Goal: Task Accomplishment & Management: Manage account settings

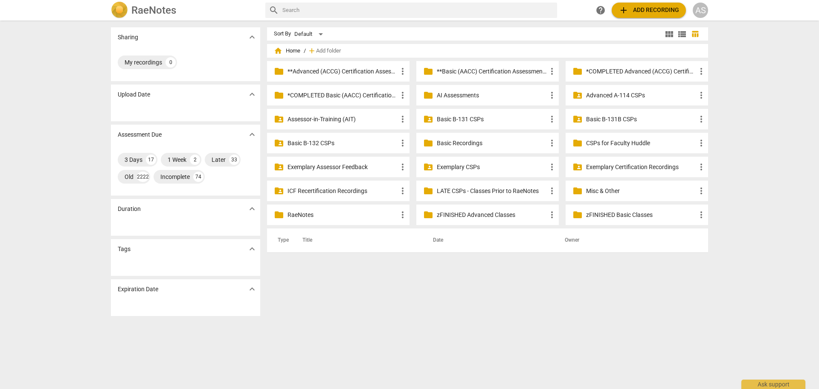
drag, startPoint x: 0, startPoint y: 0, endPoint x: 482, endPoint y: 71, distance: 487.6
click at [484, 72] on p "**Basic (AACC) Certification Assessments" at bounding box center [492, 71] width 110 height 9
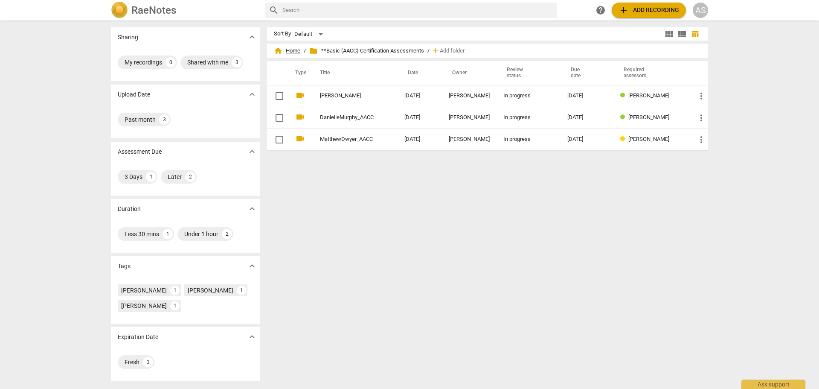
click at [295, 46] on span "home Home" at bounding box center [287, 50] width 26 height 9
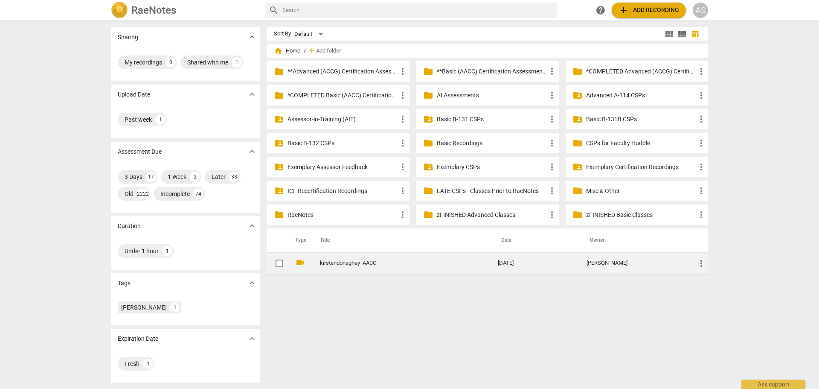
click at [702, 267] on td "more_vert" at bounding box center [698, 263] width 19 height 22
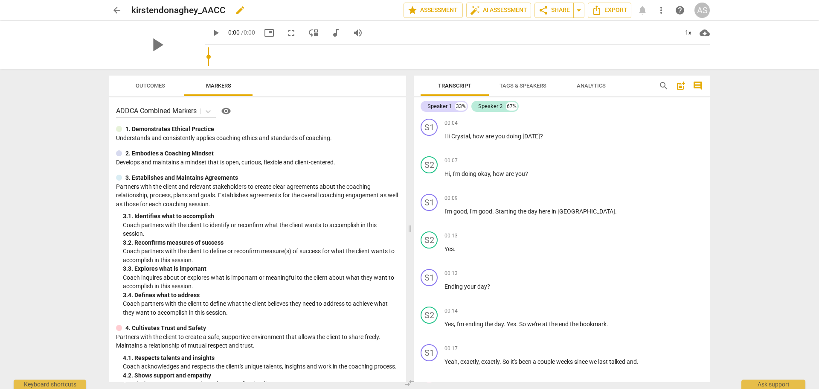
click at [233, 9] on span "edit" at bounding box center [239, 10] width 15 height 10
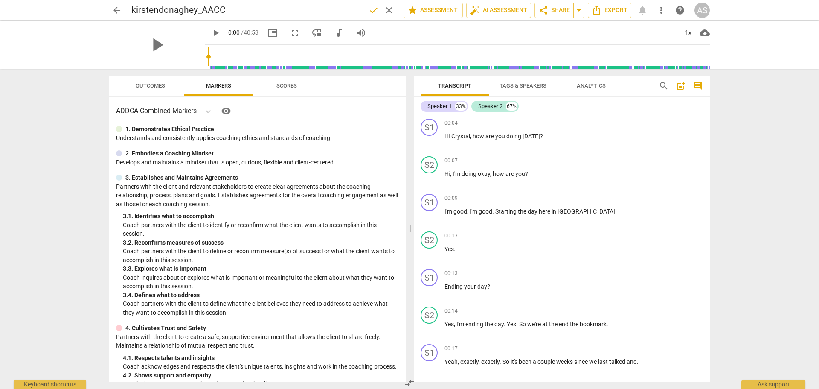
drag, startPoint x: 132, startPoint y: 8, endPoint x: 137, endPoint y: 11, distance: 5.8
click at [137, 11] on input "kirstendonaghey_AACC" at bounding box center [248, 10] width 235 height 16
type input "KirstenDonaghey_AACC"
click at [369, 12] on span "done" at bounding box center [374, 10] width 10 height 10
click at [118, 11] on span "arrow_back" at bounding box center [117, 10] width 10 height 10
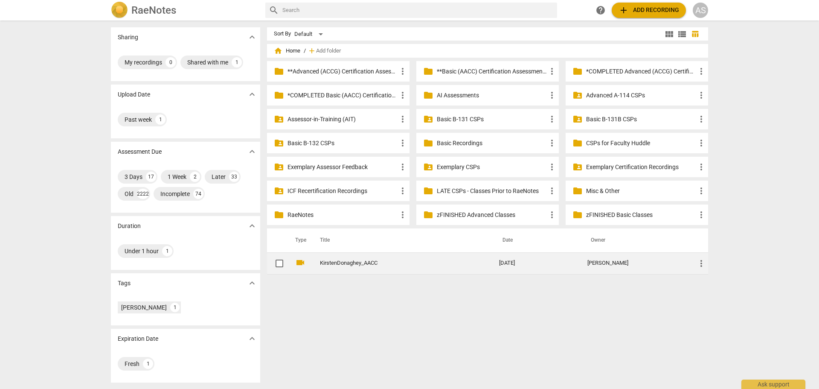
click at [703, 265] on span "more_vert" at bounding box center [701, 263] width 10 height 10
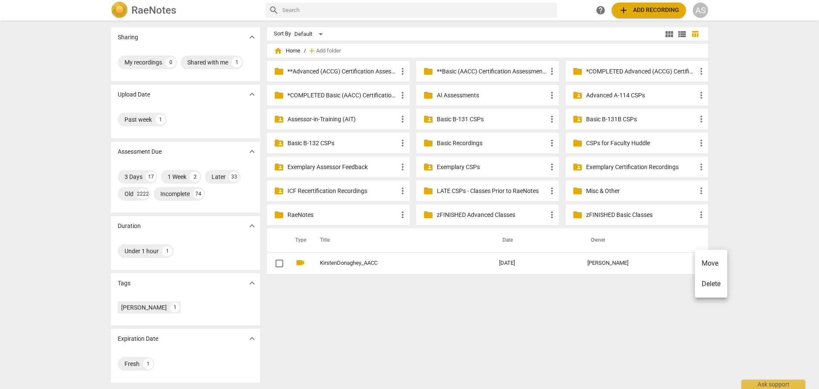
click at [707, 263] on li "Move" at bounding box center [711, 263] width 32 height 20
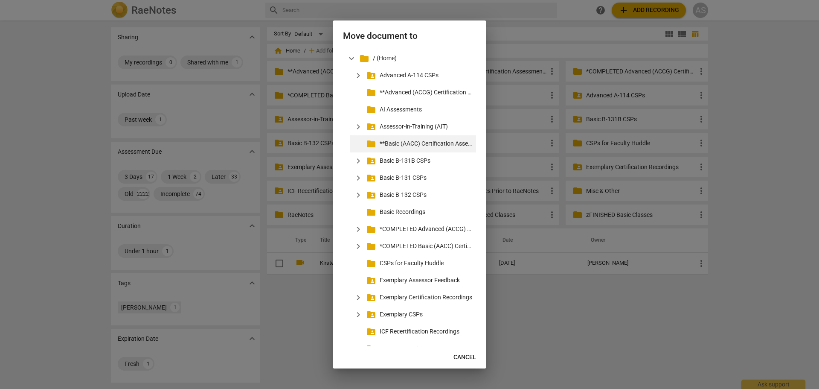
click at [450, 143] on p "**Basic (AACC) Certification Assessments" at bounding box center [426, 143] width 93 height 9
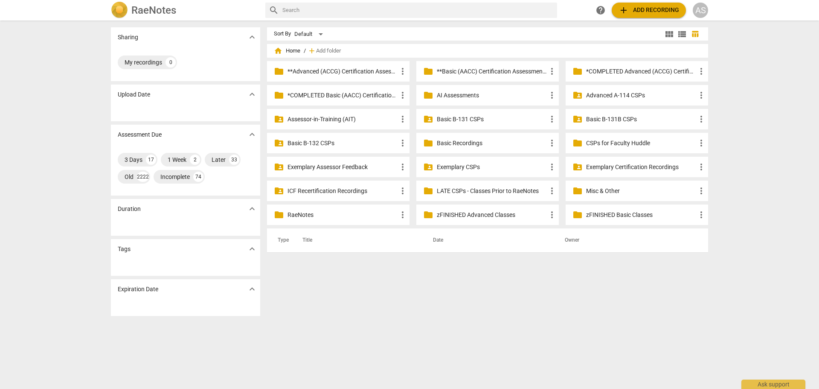
click at [504, 71] on p "**Basic (AACC) Certification Assessments" at bounding box center [492, 71] width 110 height 9
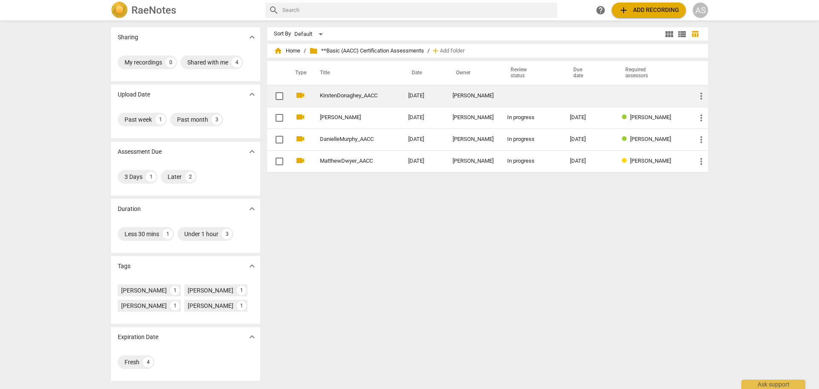
click at [520, 93] on td at bounding box center [531, 96] width 63 height 22
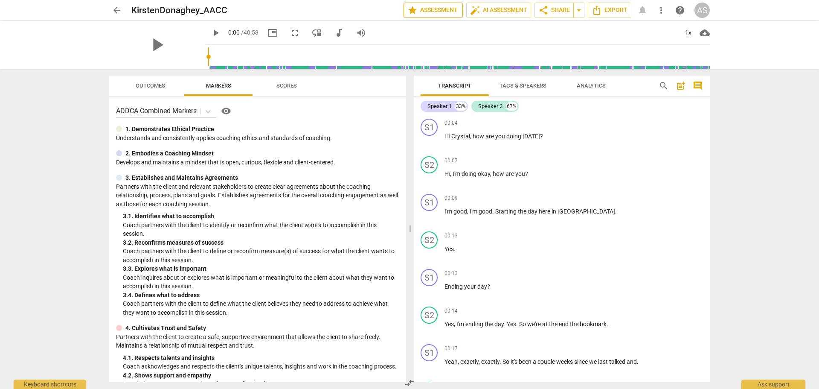
click at [441, 10] on span "star Assessment" at bounding box center [433, 10] width 52 height 10
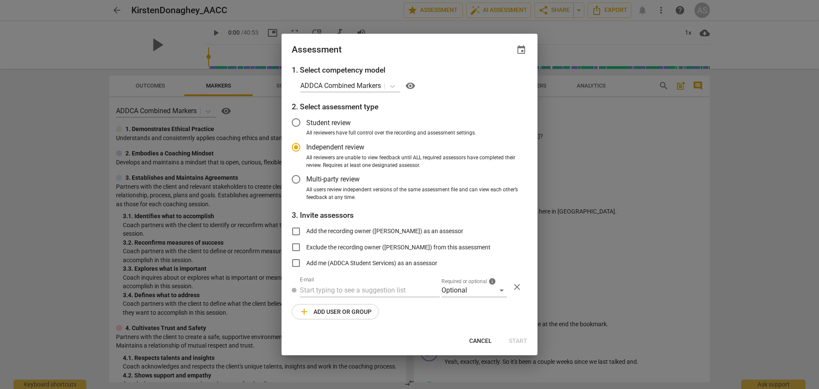
click at [524, 54] on span "event" at bounding box center [521, 50] width 10 height 10
radio input "false"
click at [497, 82] on input "date" at bounding box center [470, 79] width 60 height 12
type input "[DATE]"
click at [421, 61] on div at bounding box center [409, 194] width 819 height 389
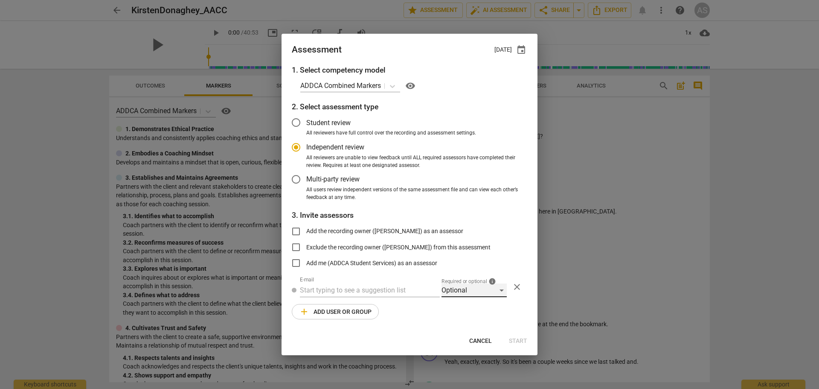
click at [463, 284] on div "Optional" at bounding box center [474, 290] width 65 height 14
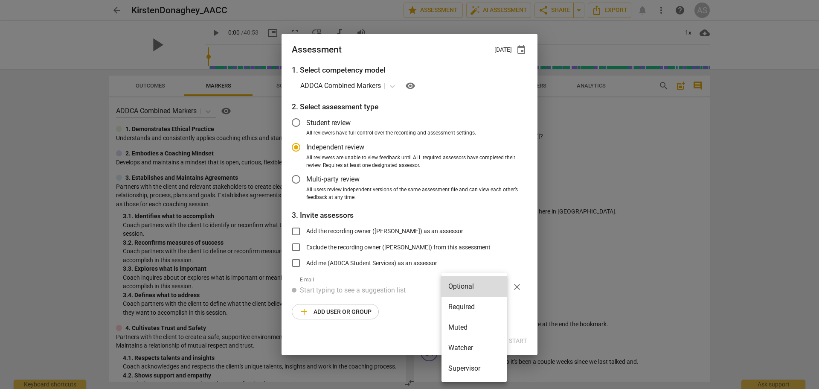
click at [459, 304] on li "Required" at bounding box center [474, 306] width 65 height 20
radio input "false"
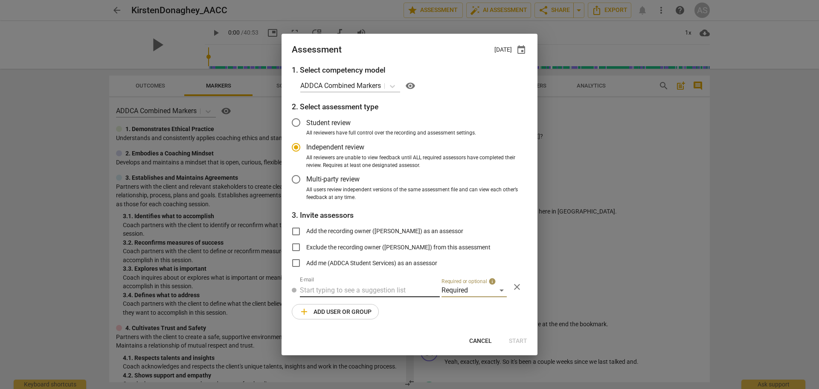
click at [389, 286] on input "text" at bounding box center [370, 290] width 140 height 14
type input "[PERSON_NAME]"
click at [375, 308] on span "[PERSON_NAME]" at bounding box center [389, 307] width 52 height 8
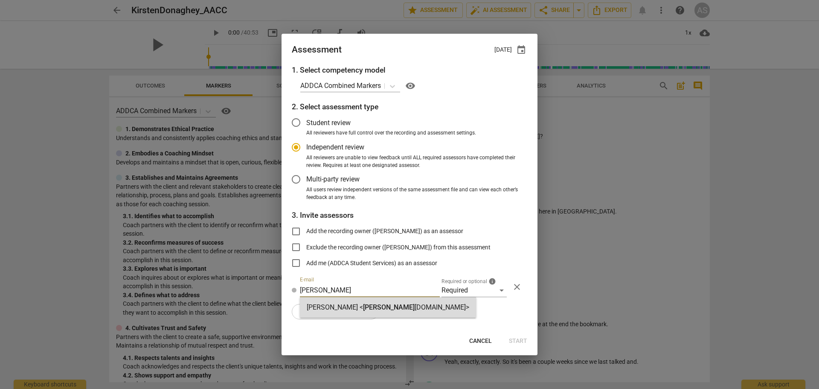
radio input "false"
type input "[PERSON_NAME] <[PERSON_NAME][EMAIL_ADDRESS][DOMAIN_NAME]>"
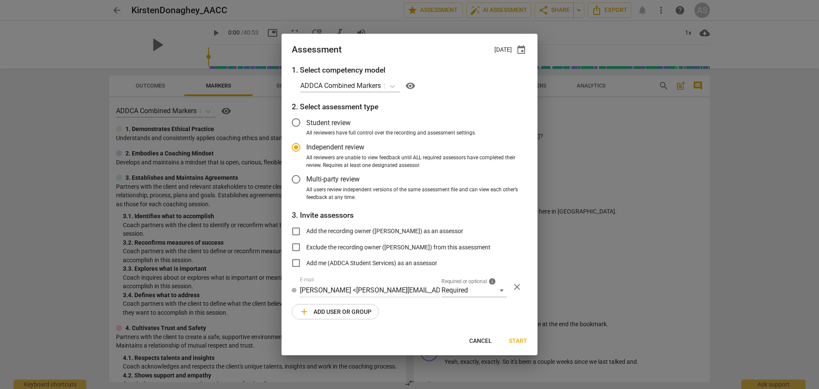
click at [343, 316] on span "add Add user or group" at bounding box center [335, 311] width 73 height 10
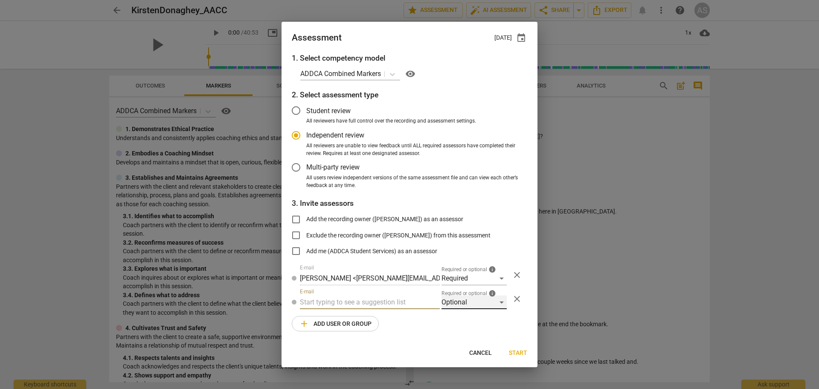
click at [457, 305] on div "Optional" at bounding box center [474, 302] width 65 height 14
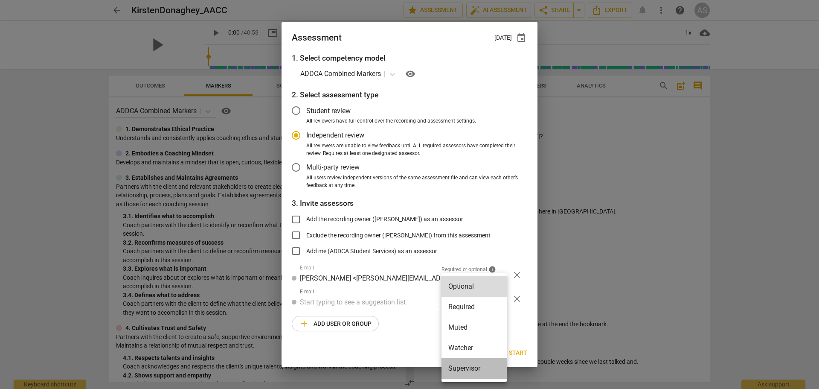
click at [472, 368] on li "Supervisor" at bounding box center [474, 368] width 65 height 20
radio input "false"
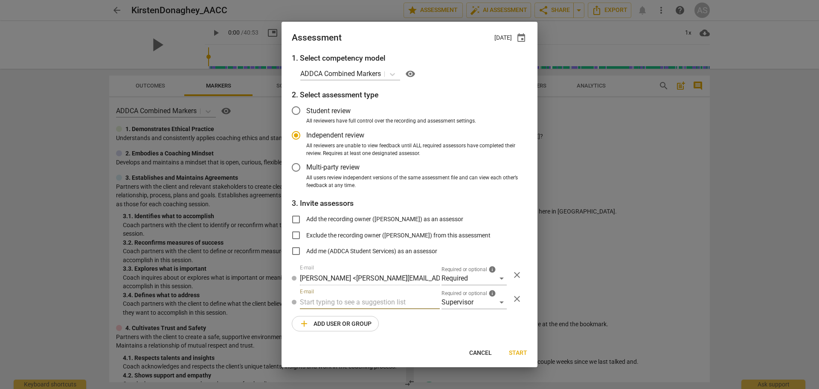
click at [382, 303] on input "text" at bounding box center [370, 302] width 140 height 14
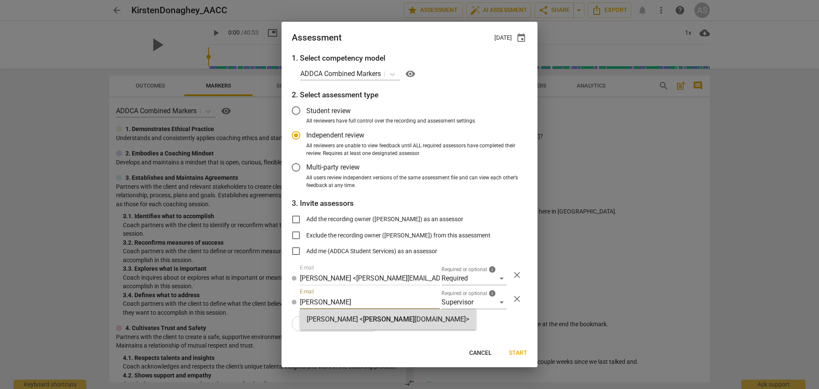
type input "[PERSON_NAME]"
click at [373, 317] on span "[PERSON_NAME]" at bounding box center [389, 319] width 52 height 8
radio input "false"
type input "[PERSON_NAME] <[PERSON_NAME][EMAIL_ADDRESS][DOMAIN_NAME]>"
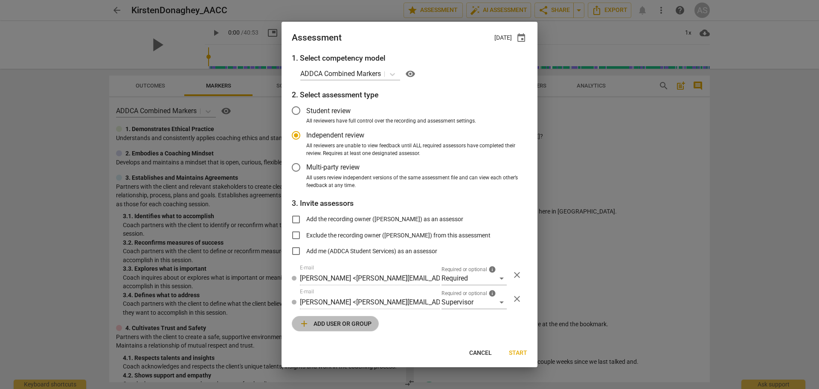
click at [363, 325] on span "add Add user or group" at bounding box center [335, 323] width 73 height 10
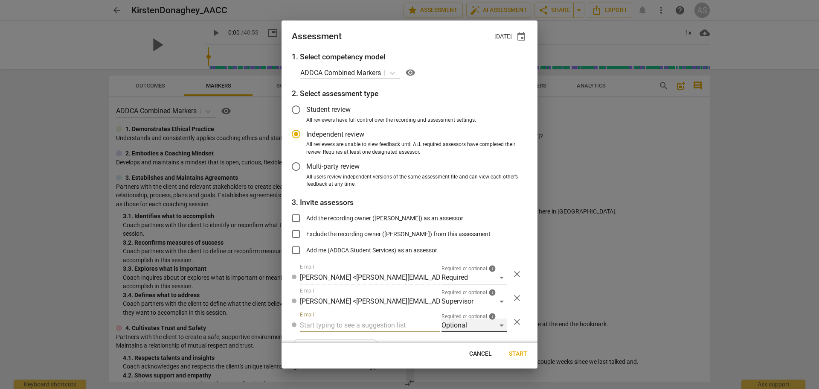
click at [476, 327] on div "Optional" at bounding box center [474, 325] width 65 height 14
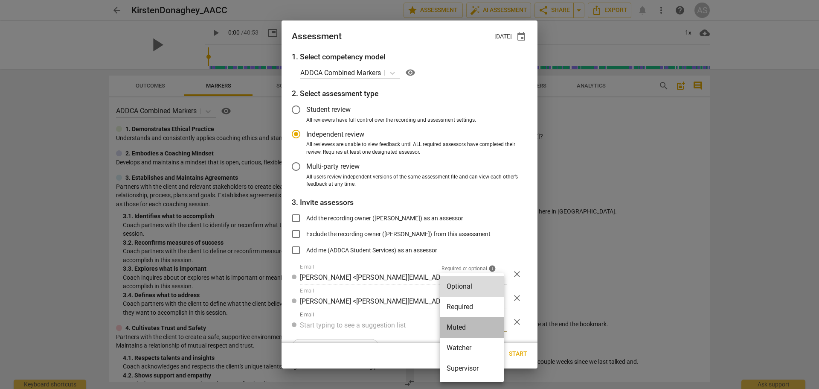
click at [466, 332] on li "Muted" at bounding box center [472, 327] width 64 height 20
radio input "false"
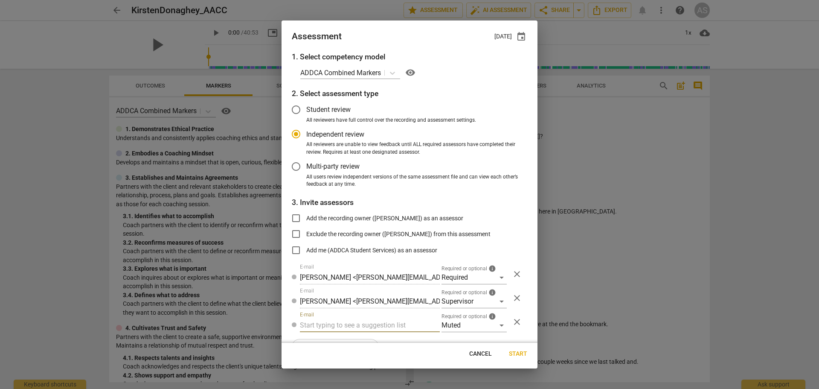
click at [345, 321] on input "text" at bounding box center [370, 325] width 140 height 14
type input "[PERSON_NAME]"
click at [358, 338] on span "[PERSON_NAME]" at bounding box center [384, 342] width 52 height 8
radio input "false"
type input "[PERSON_NAME] <[EMAIL_ADDRESS][DOMAIN_NAME]>"
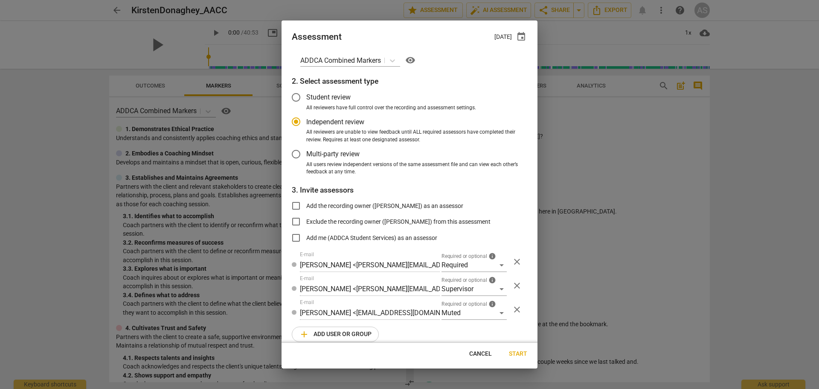
scroll to position [22, 0]
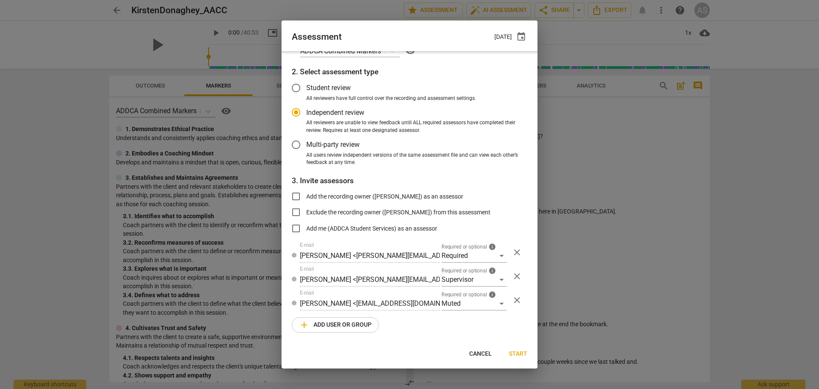
click at [358, 328] on span "add Add user or group" at bounding box center [335, 325] width 73 height 10
click at [457, 322] on div "Optional" at bounding box center [474, 327] width 65 height 14
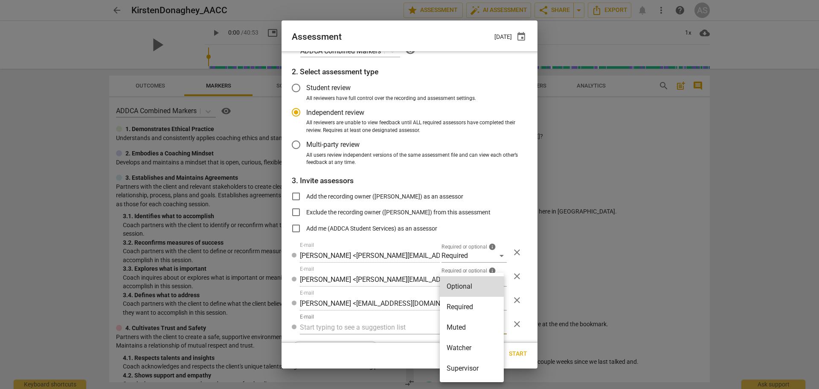
click at [460, 345] on li "Watcher" at bounding box center [472, 347] width 64 height 20
radio input "false"
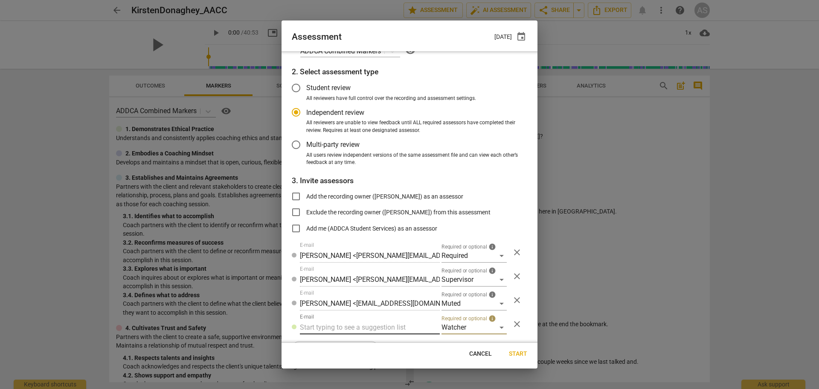
click at [363, 322] on input "text" at bounding box center [370, 327] width 140 height 14
type input "[EMAIL_ADDRESS][DOMAIN_NAME]"
click at [518, 353] on span "Start" at bounding box center [518, 353] width 18 height 9
radio input "false"
type input "[PERSON_NAME] <[EMAIL_ADDRESS][DOMAIN_NAME]>"
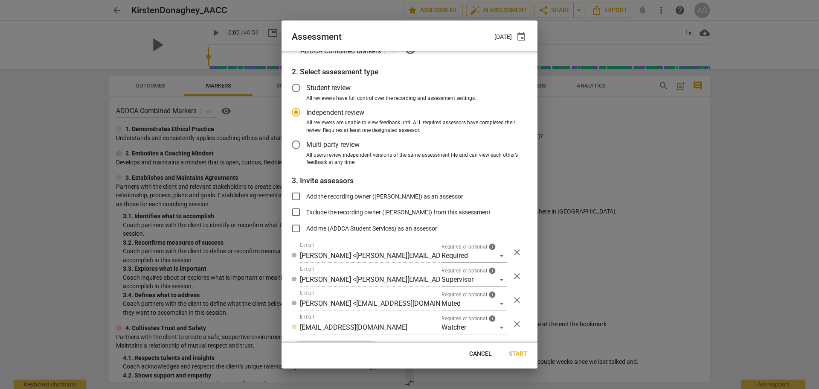
type input "[PERSON_NAME] <[PERSON_NAME][EMAIL_ADDRESS][DOMAIN_NAME]>"
type input "ADDCA Student Services <[EMAIL_ADDRESS][DOMAIN_NAME]>"
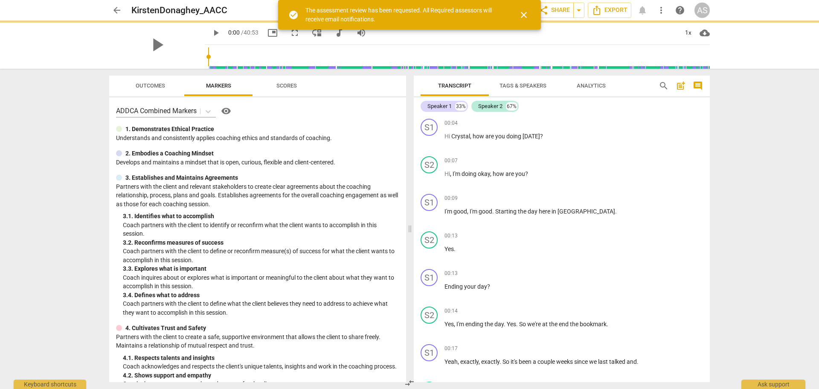
scroll to position [0, 0]
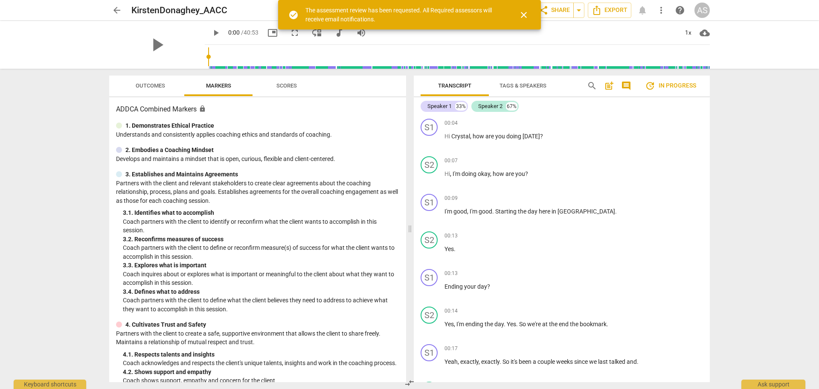
click at [114, 7] on span "arrow_back" at bounding box center [117, 10] width 10 height 10
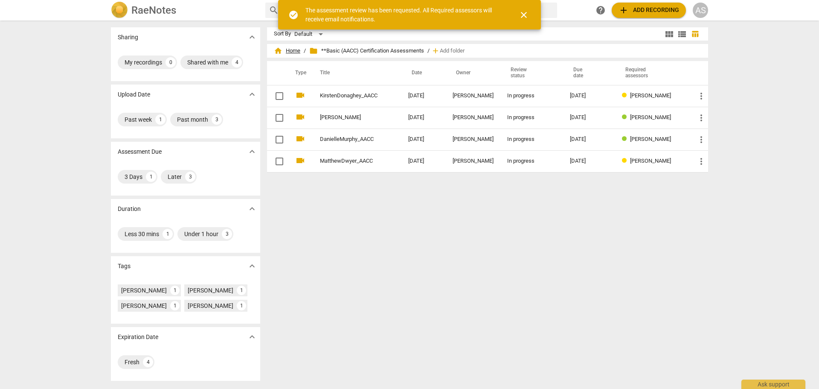
click at [288, 49] on span "home Home" at bounding box center [287, 50] width 26 height 9
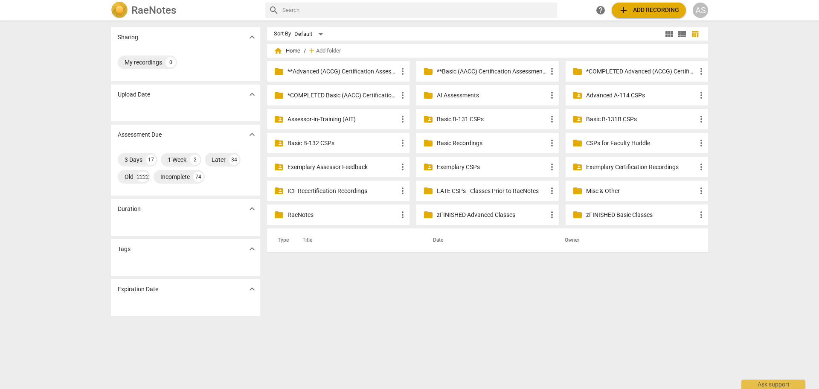
click at [703, 0] on div "RaeNotes search help add Add recording AS" at bounding box center [409, 10] width 819 height 20
click at [706, 9] on div "AS" at bounding box center [700, 10] width 15 height 15
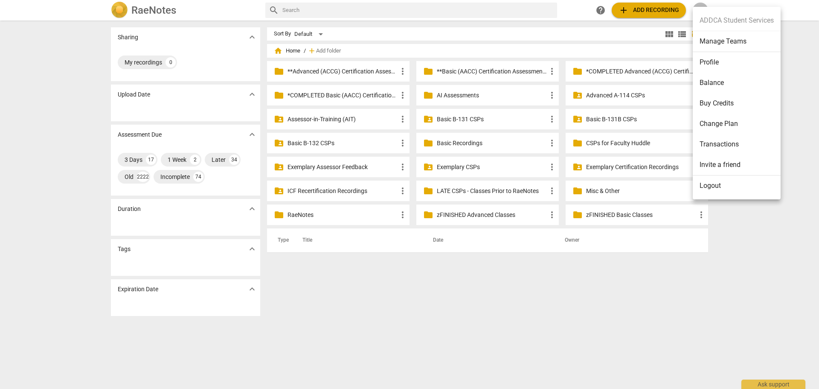
click at [725, 43] on li "Manage Teams" at bounding box center [737, 41] width 88 height 21
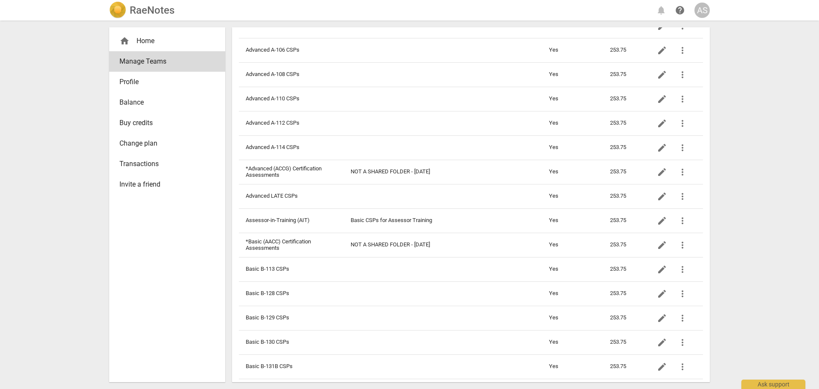
scroll to position [256, 0]
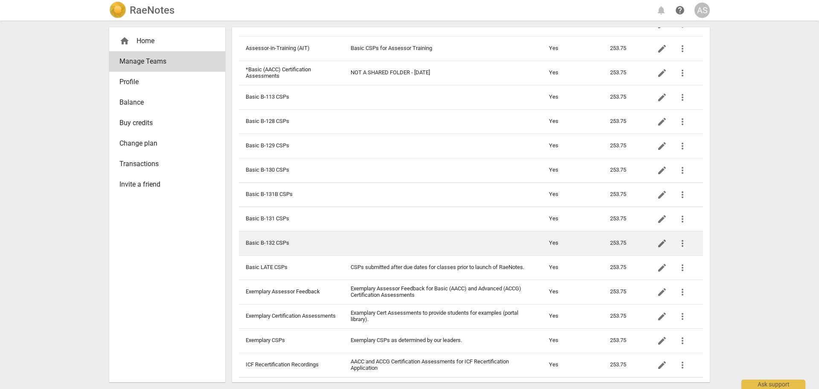
click at [295, 246] on td "Basic B-132 CSPs" at bounding box center [291, 243] width 105 height 24
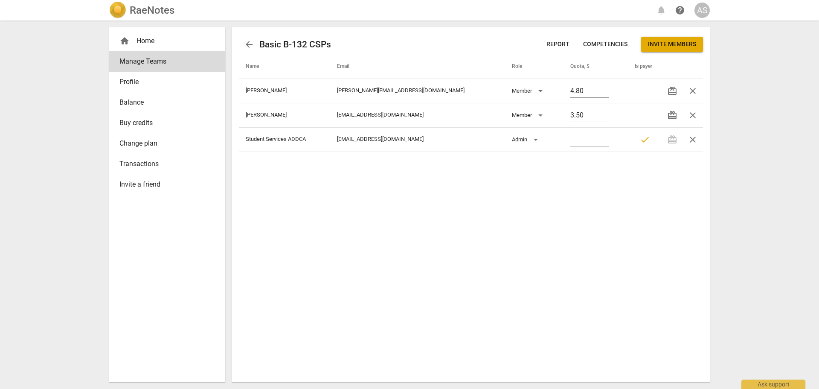
click at [672, 48] on span "Invite members" at bounding box center [672, 44] width 48 height 9
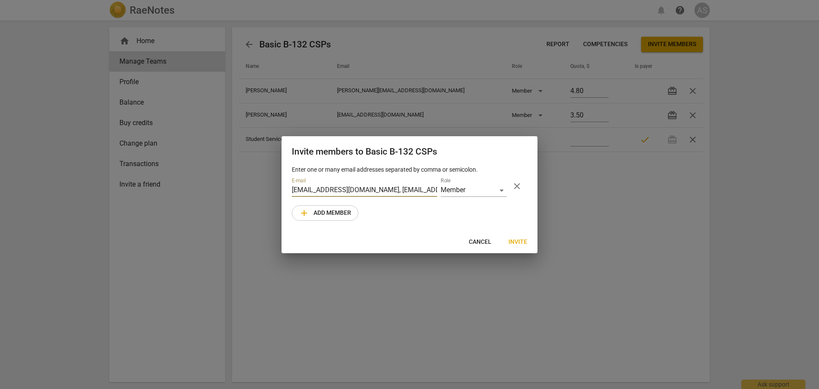
scroll to position [0, 1914]
type input "[EMAIL_ADDRESS][DOMAIN_NAME]"
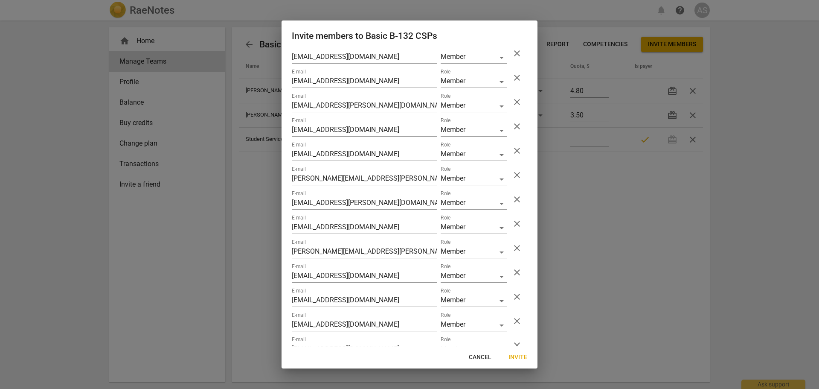
scroll to position [0, 0]
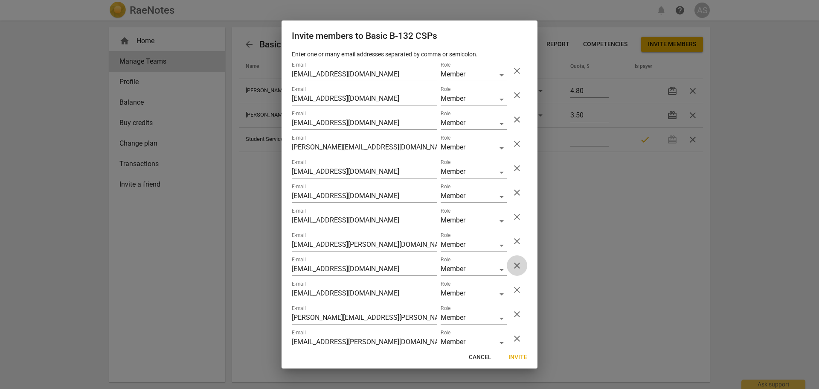
click at [512, 262] on span "close" at bounding box center [517, 265] width 10 height 10
type input "[EMAIL_ADDRESS][DOMAIN_NAME]"
type input "[PERSON_NAME][EMAIL_ADDRESS][PERSON_NAME][DOMAIN_NAME]"
type input "[EMAIL_ADDRESS][PERSON_NAME][DOMAIN_NAME]"
type input "[EMAIL_ADDRESS][DOMAIN_NAME]"
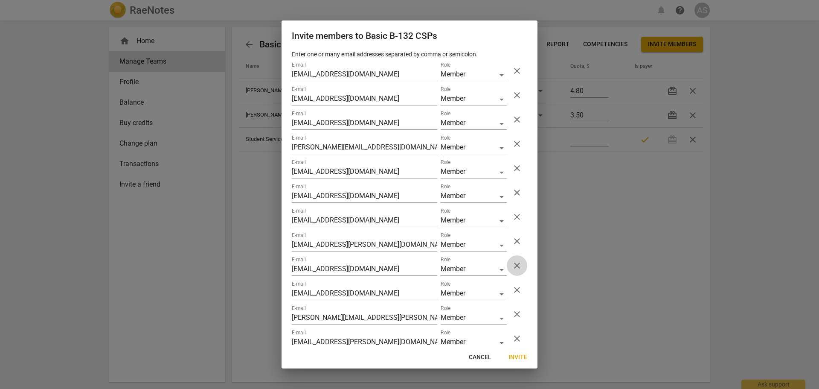
type input "[PERSON_NAME][EMAIL_ADDRESS][PERSON_NAME][DOMAIN_NAME]"
type input "[EMAIL_ADDRESS][DOMAIN_NAME]"
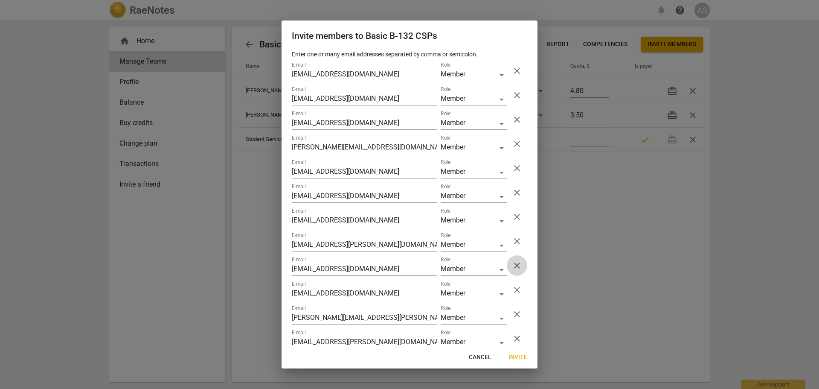
type input "[EMAIL_ADDRESS][DOMAIN_NAME]"
type input "[EMAIL_ADDRESS][PERSON_NAME][DOMAIN_NAME]"
type input "[EMAIL_ADDRESS][DOMAIN_NAME]"
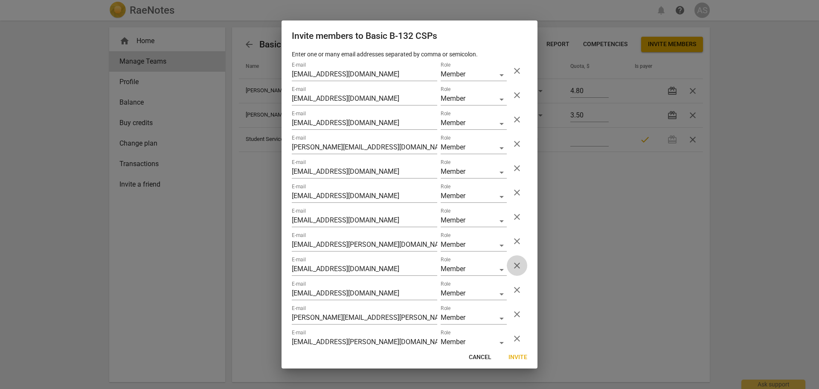
type input "[PERSON_NAME][EMAIL_ADDRESS][PERSON_NAME][DOMAIN_NAME]"
type input "[EMAIL_ADDRESS][DOMAIN_NAME]"
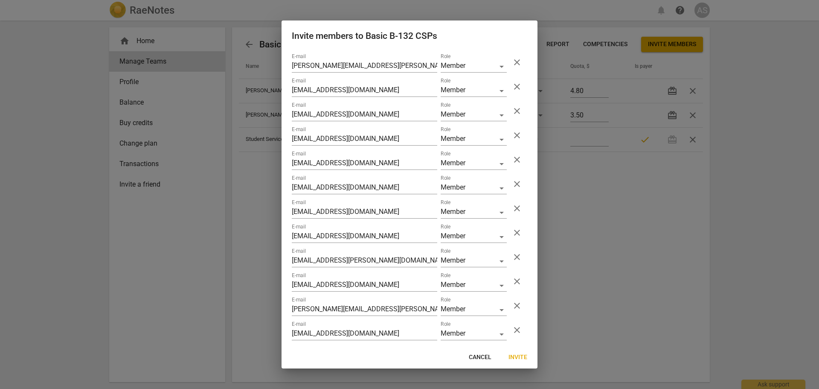
scroll to position [328, 0]
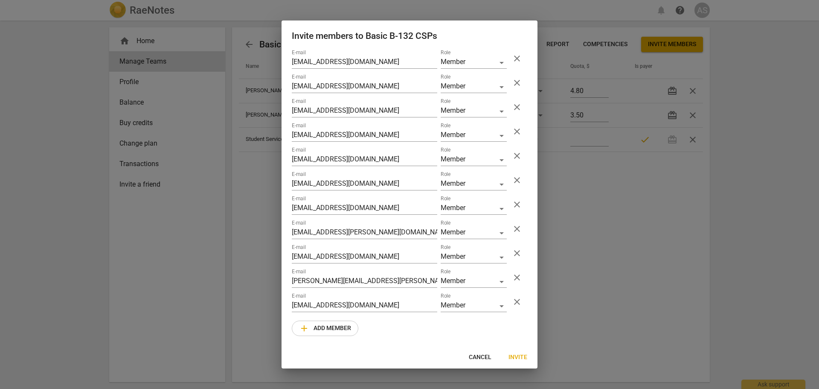
click at [516, 355] on span "Invite" at bounding box center [517, 357] width 19 height 9
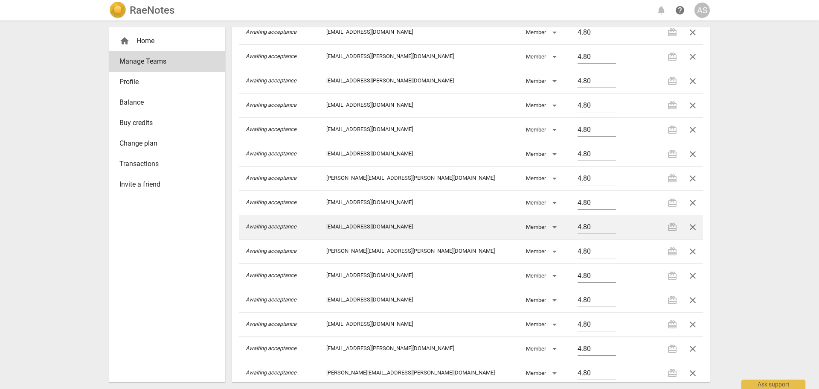
scroll to position [360, 0]
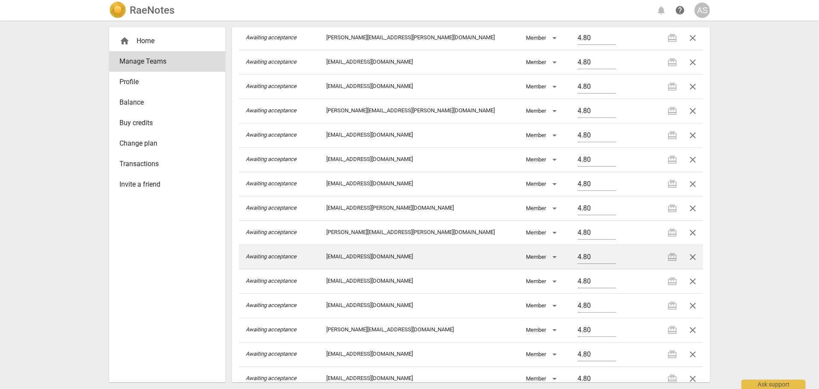
scroll to position [360, 0]
